Goal: Task Accomplishment & Management: Manage account settings

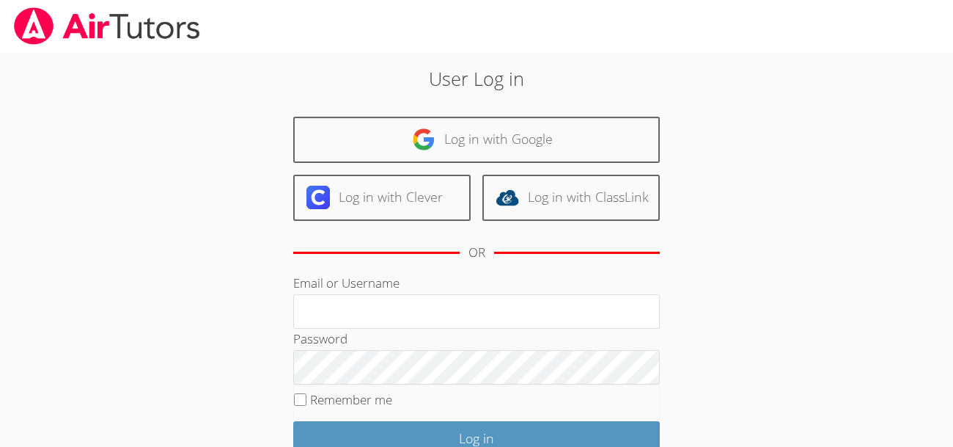
scroll to position [125, 0]
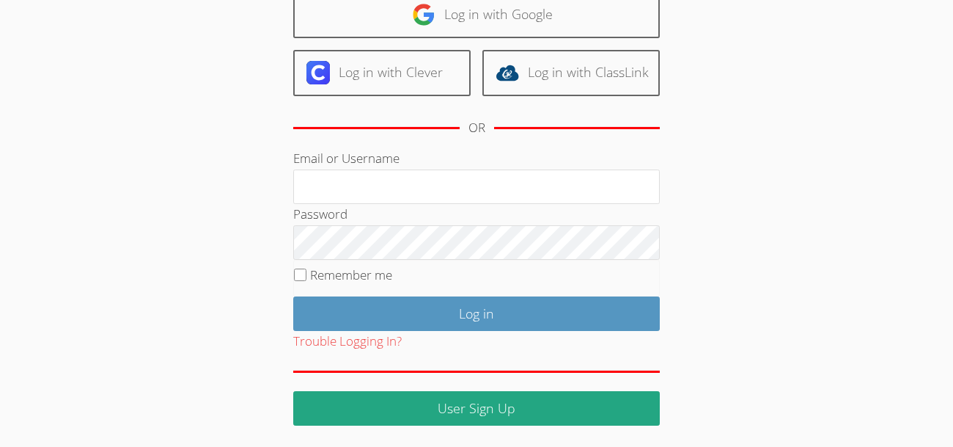
type input "[EMAIL_ADDRESS][DOMAIN_NAME]"
click at [300, 270] on input "Remember me" at bounding box center [300, 274] width 12 height 12
checkbox input "true"
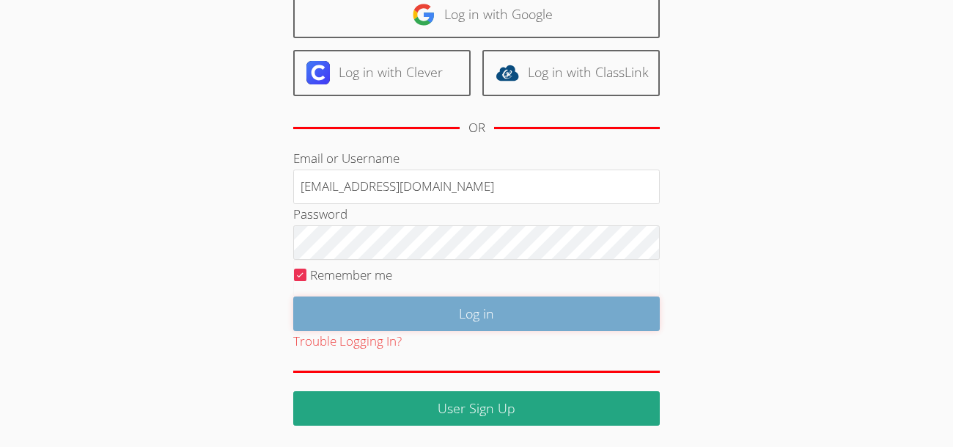
click at [488, 318] on input "Log in" at bounding box center [476, 313] width 367 height 34
